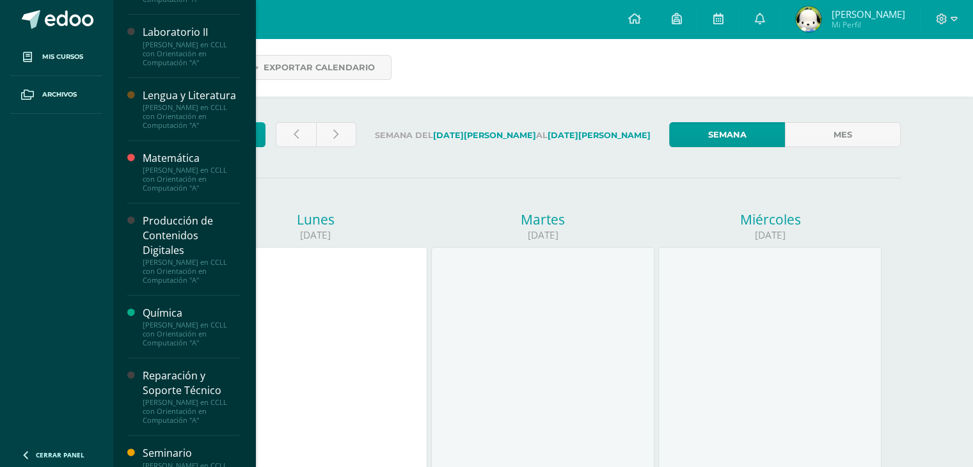
scroll to position [558, 0]
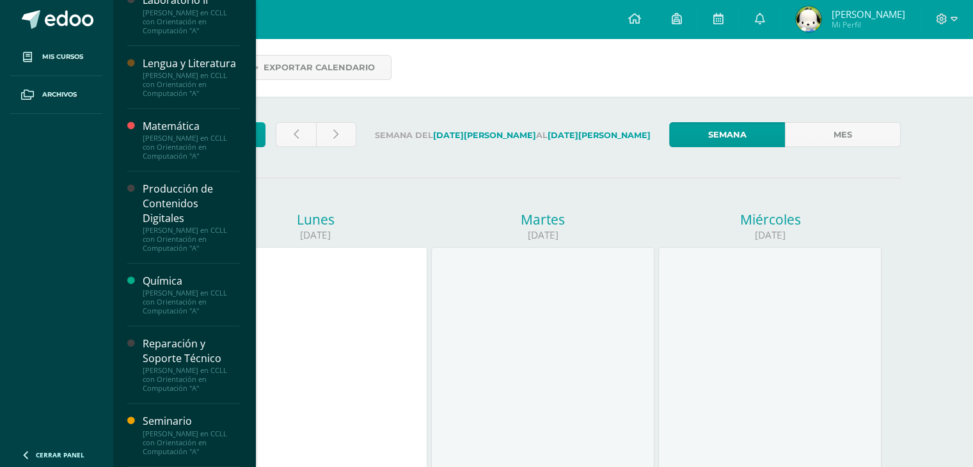
click at [162, 223] on div "Producción de Contenidos Digitales" at bounding box center [191, 204] width 97 height 44
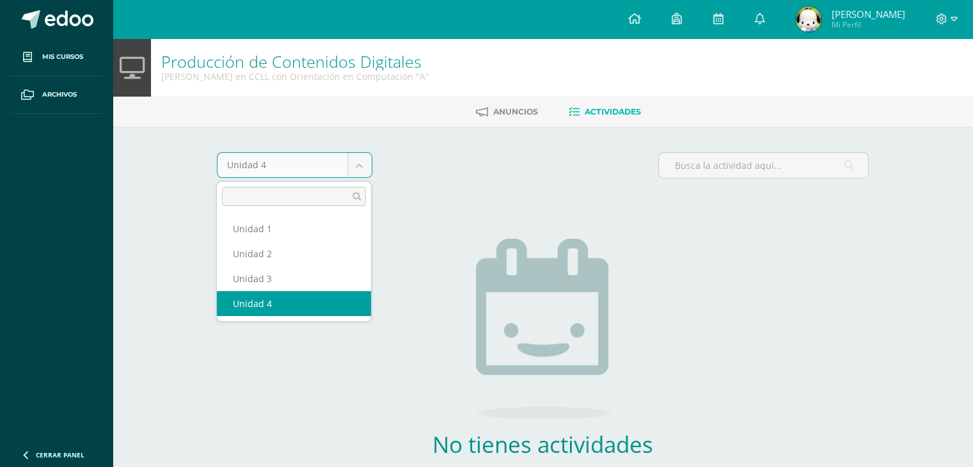
click at [363, 160] on body "Mis cursos Archivos Cerrar panel Biología Quinto Bachillerato en CCLL con Orien…" at bounding box center [486, 275] width 973 height 550
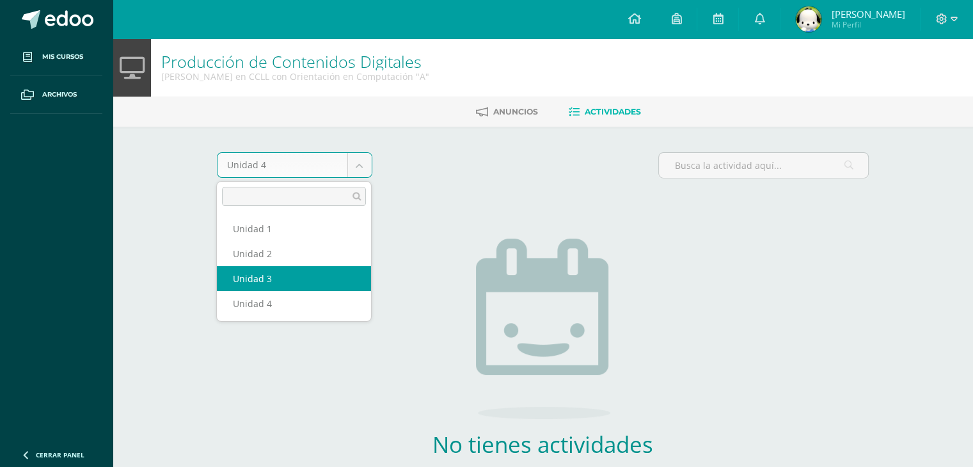
select select "Unidad 3"
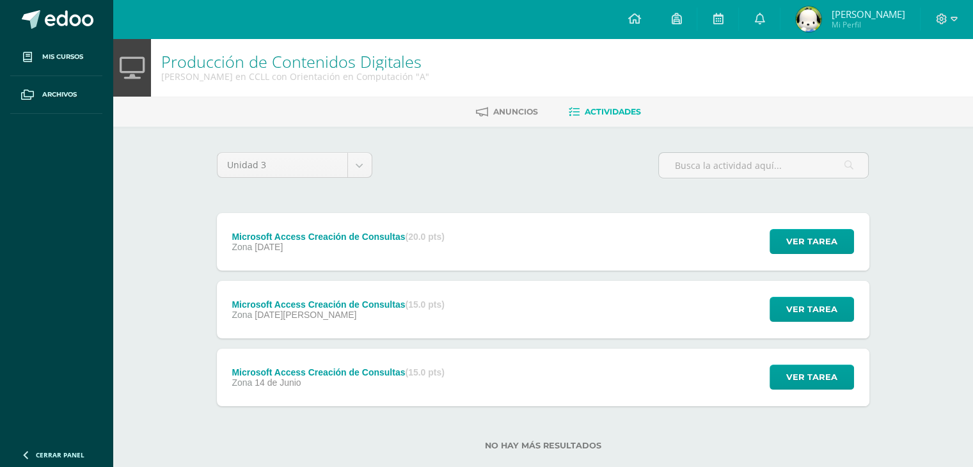
click at [808, 404] on div "Ver tarea" at bounding box center [809, 377] width 119 height 58
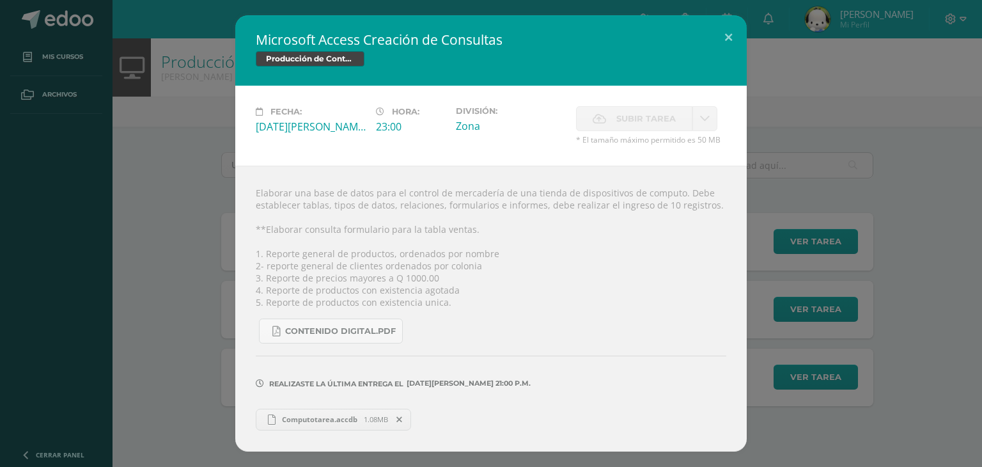
click at [852, 305] on div "Microsoft Access Creación de Consultas Producción de Contenidos Digitales Fecha…" at bounding box center [491, 232] width 972 height 435
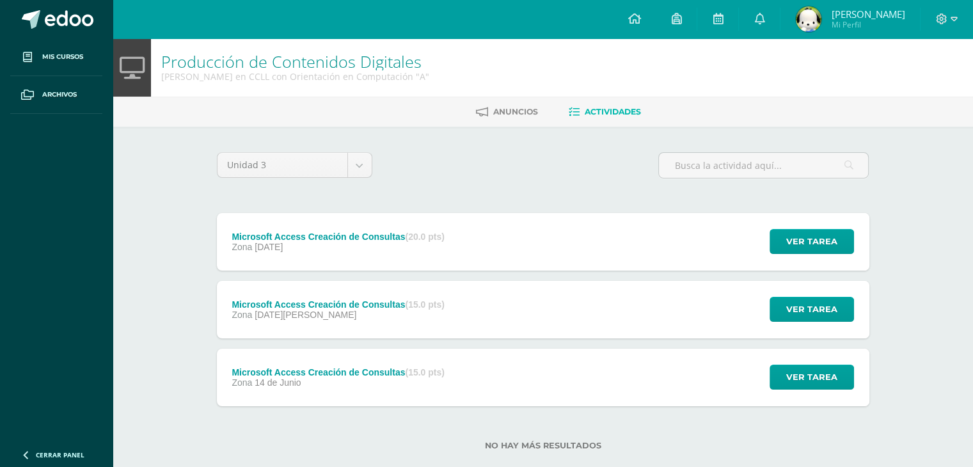
click at [499, 315] on div "Microsoft Access Creación de Consultas (15.0 pts) Zona 05 de Julio Ver tarea Mi…" at bounding box center [543, 310] width 652 height 58
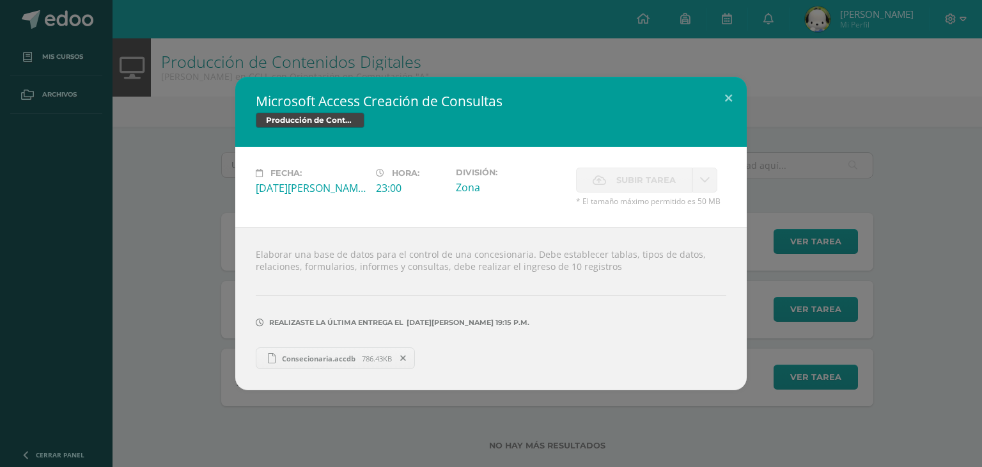
click at [880, 246] on div "Microsoft Access Creación de Consultas Producción de Contenidos Digitales Fecha…" at bounding box center [491, 233] width 972 height 313
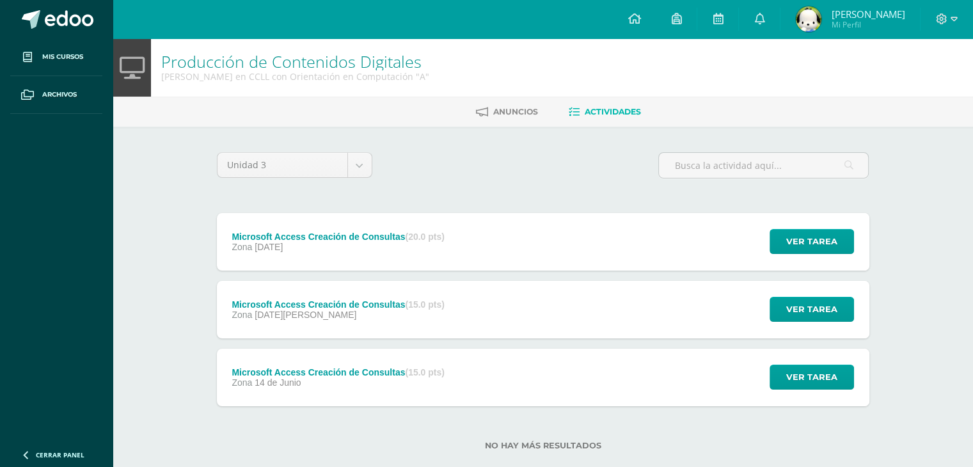
click at [557, 263] on div "Microsoft Access Creación de Consultas (20.0 pts) Zona 12 de Julio Ver tarea Mi…" at bounding box center [543, 242] width 652 height 58
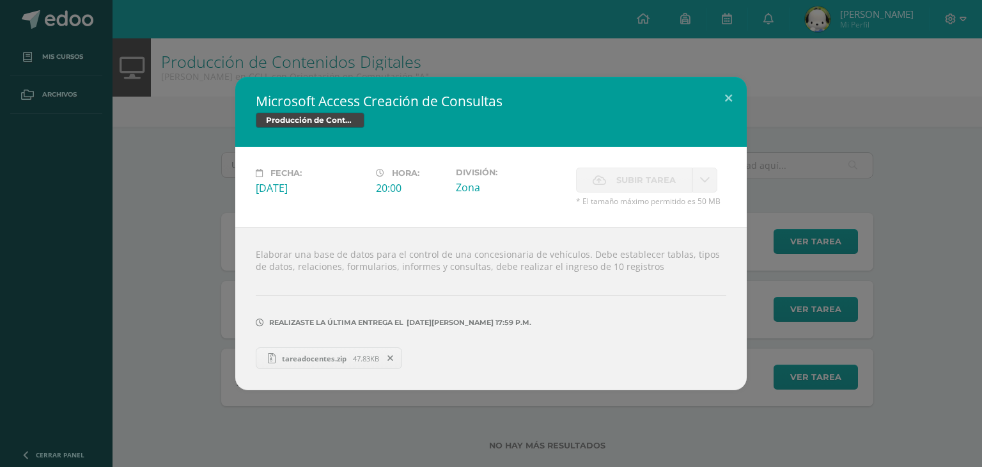
click at [884, 336] on div "Microsoft Access Creación de Consultas Producción de Contenidos Digitales Fecha…" at bounding box center [491, 233] width 972 height 313
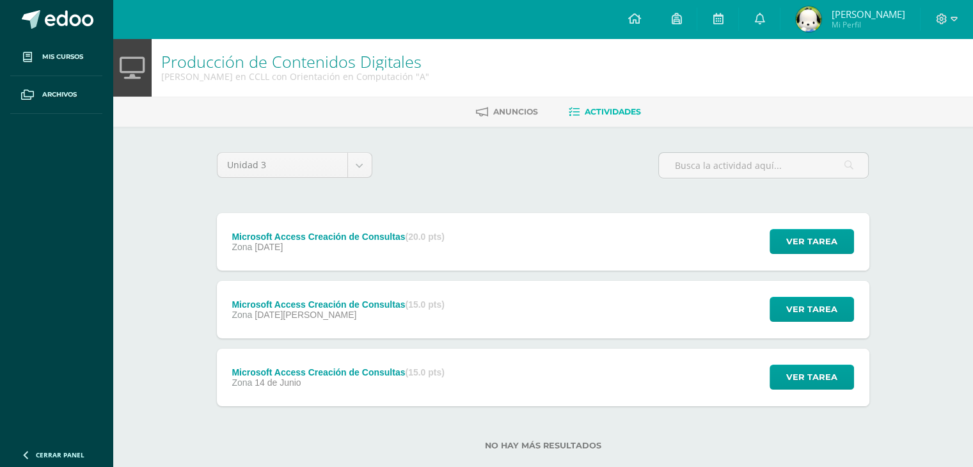
click at [673, 308] on div "Microsoft Access Creación de Consultas (15.0 pts) Zona 05 de Julio Ver tarea Mi…" at bounding box center [543, 310] width 652 height 58
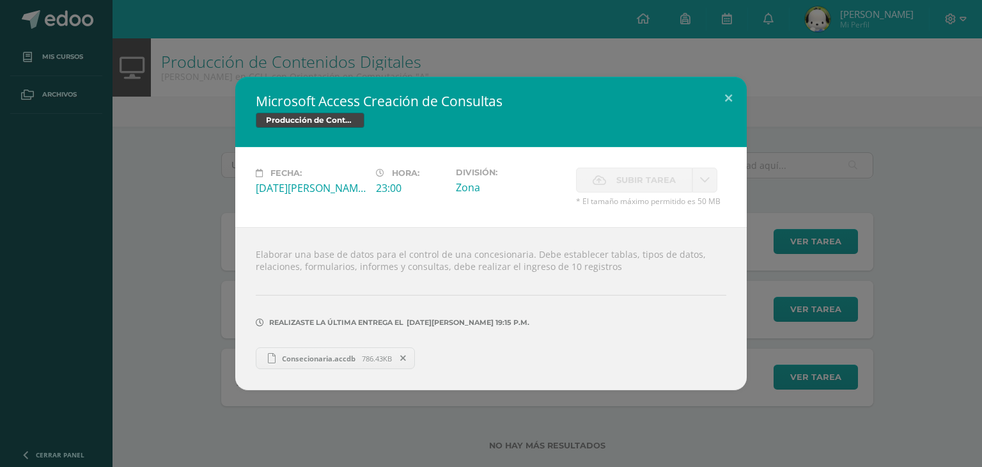
click at [332, 364] on link "Consecionaria.accdb 786.43KB" at bounding box center [335, 358] width 159 height 22
click at [386, 428] on div "Microsoft Access Creación de Consultas Producción de Contenidos Digitales Fecha…" at bounding box center [491, 233] width 982 height 467
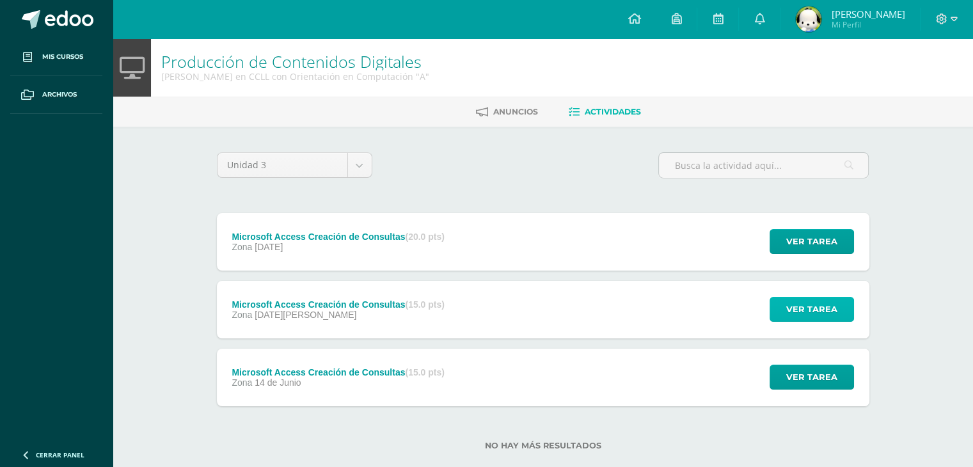
click at [821, 303] on span "Ver tarea" at bounding box center [811, 309] width 51 height 24
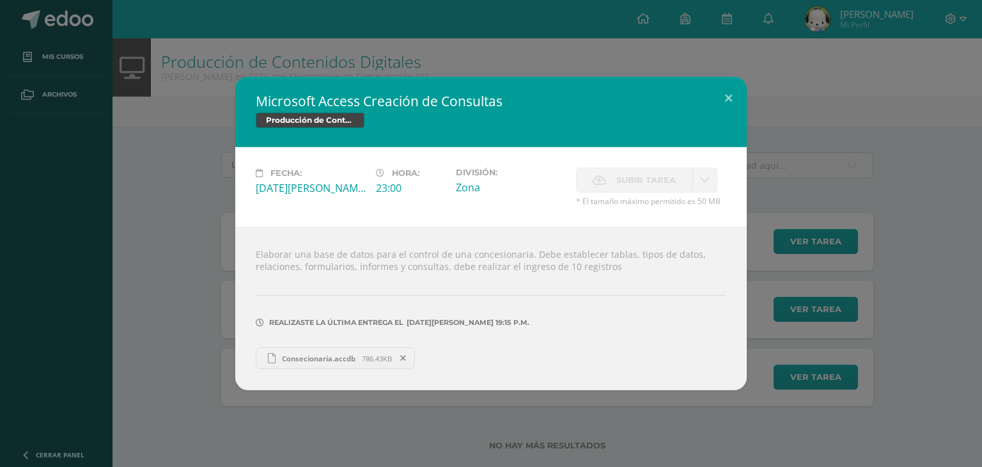
drag, startPoint x: 821, startPoint y: 303, endPoint x: 936, endPoint y: 166, distance: 178.8
click at [936, 166] on div "Microsoft Access Creación de Consultas Producción de Contenidos Digitales Fecha…" at bounding box center [491, 233] width 972 height 313
